Goal: Task Accomplishment & Management: Manage account settings

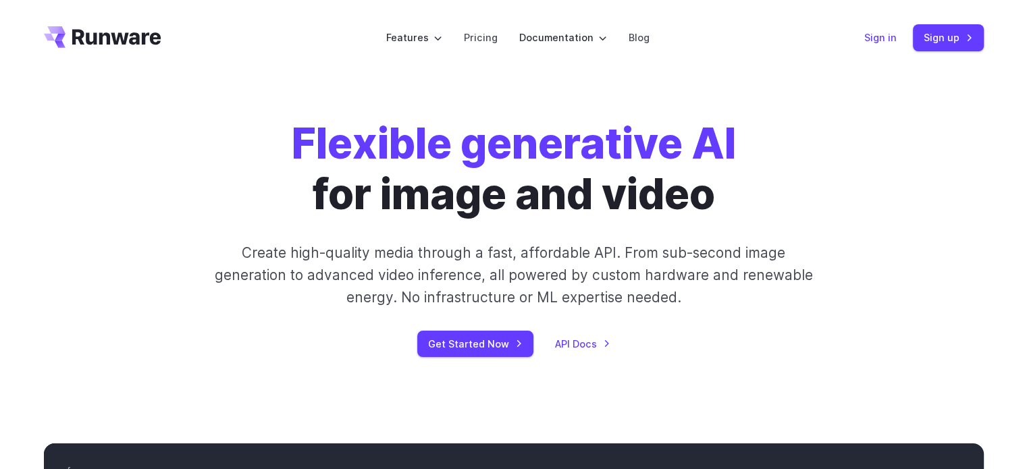
click at [877, 36] on link "Sign in" at bounding box center [880, 38] width 32 height 16
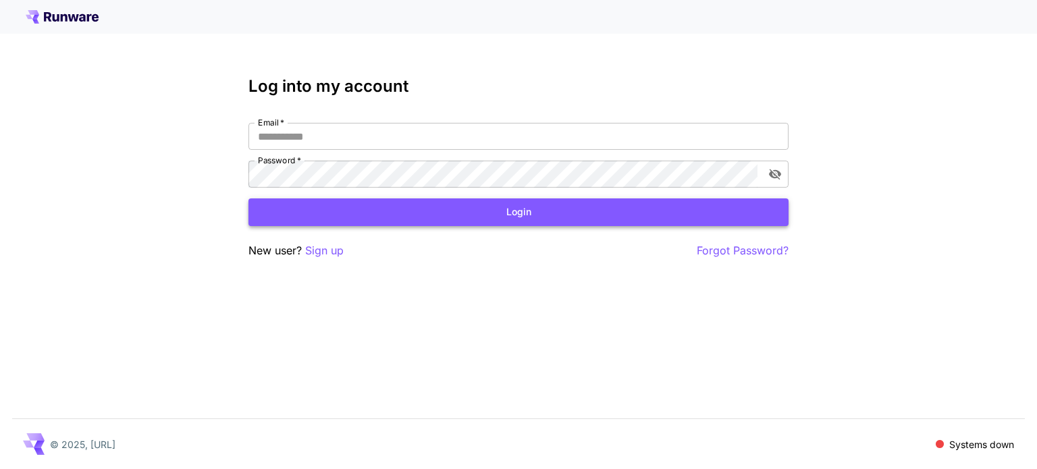
type input "**********"
click at [525, 218] on button "Login" at bounding box center [519, 213] width 540 height 28
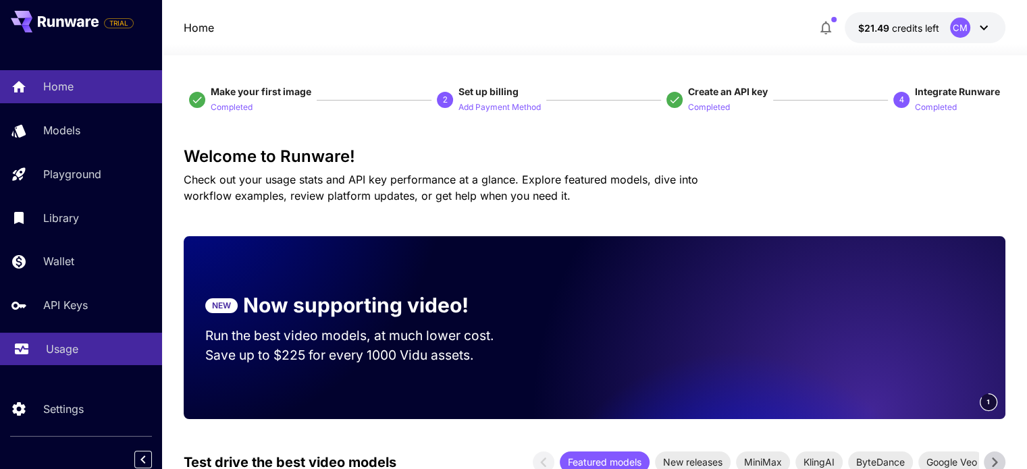
click at [63, 355] on p "Usage" at bounding box center [62, 349] width 32 height 16
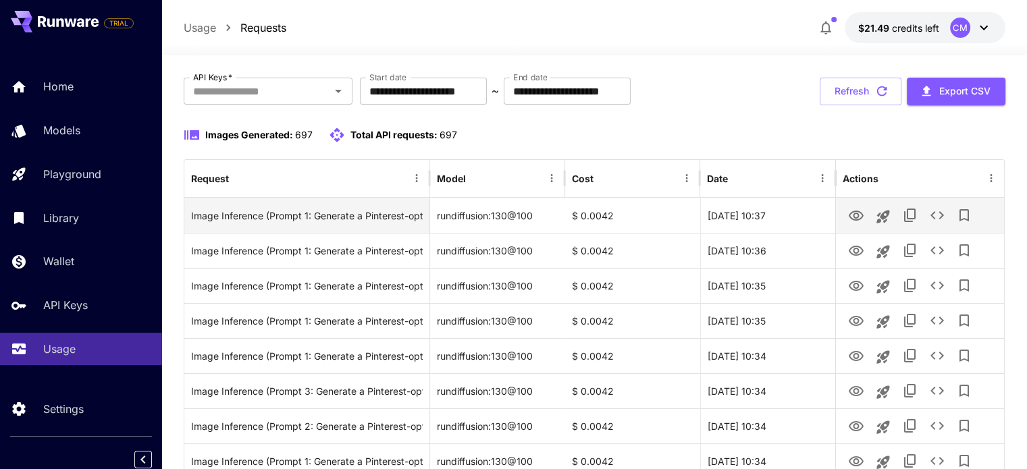
scroll to position [405, 0]
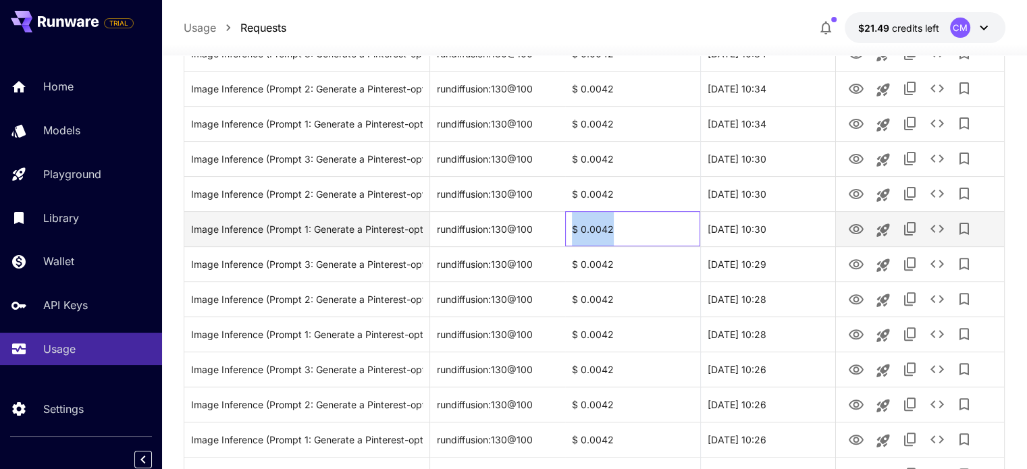
drag, startPoint x: 617, startPoint y: 228, endPoint x: 570, endPoint y: 226, distance: 46.7
click at [570, 226] on div "$ 0.0042" at bounding box center [632, 228] width 135 height 35
copy div "$ 0.0042"
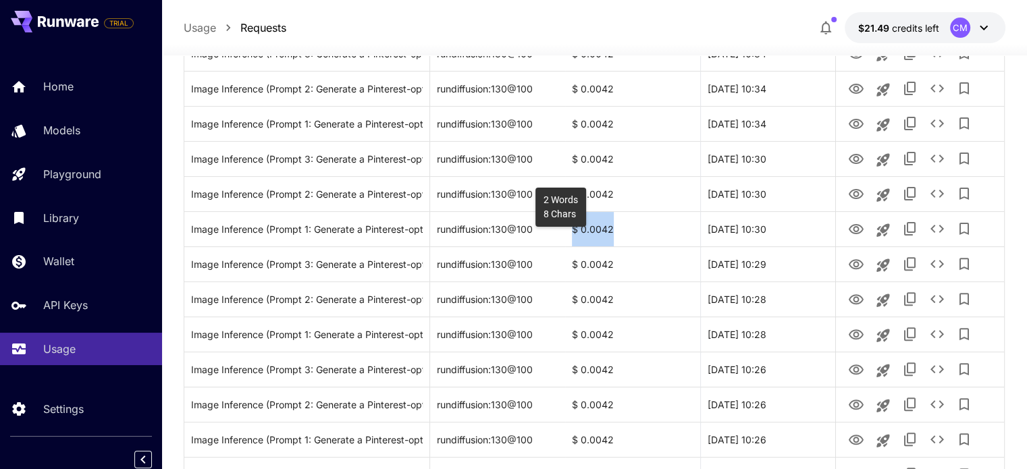
scroll to position [0, 0]
